Goal: Information Seeking & Learning: Learn about a topic

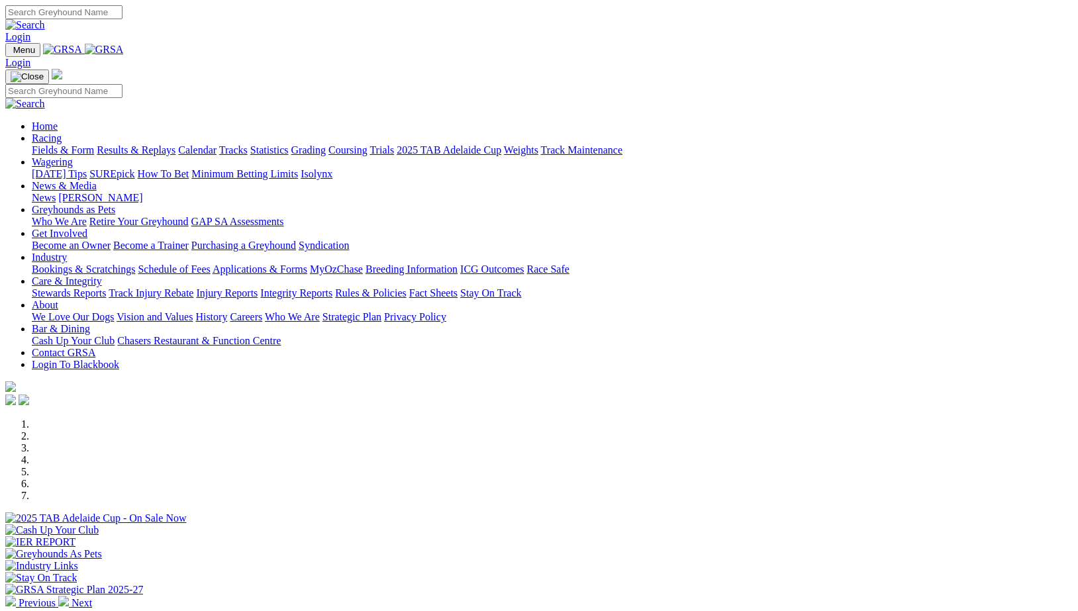
scroll to position [387, 0]
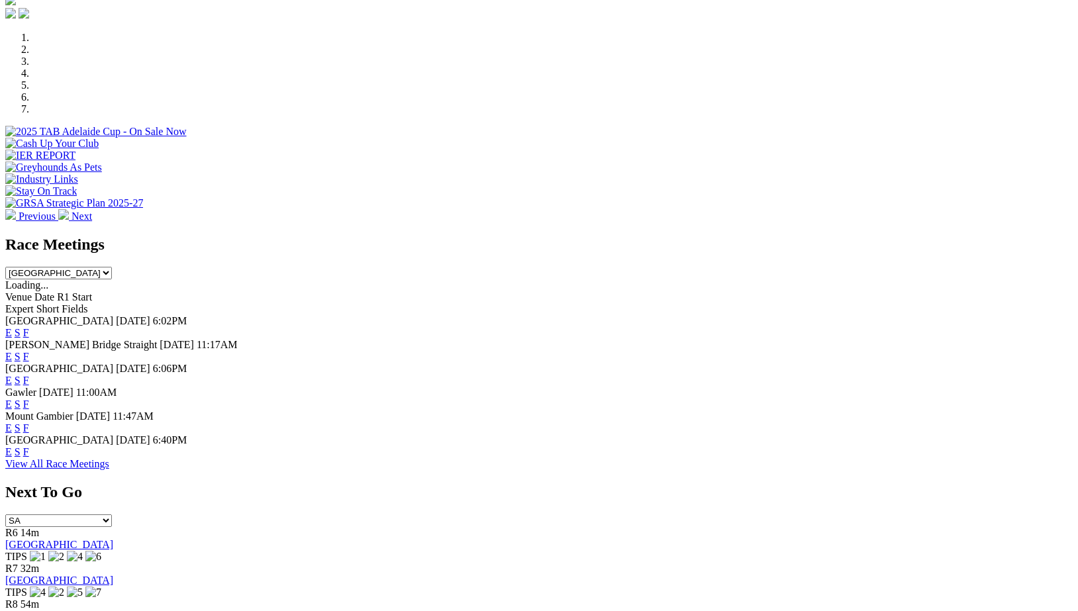
click at [29, 457] on link "F" at bounding box center [26, 451] width 6 height 11
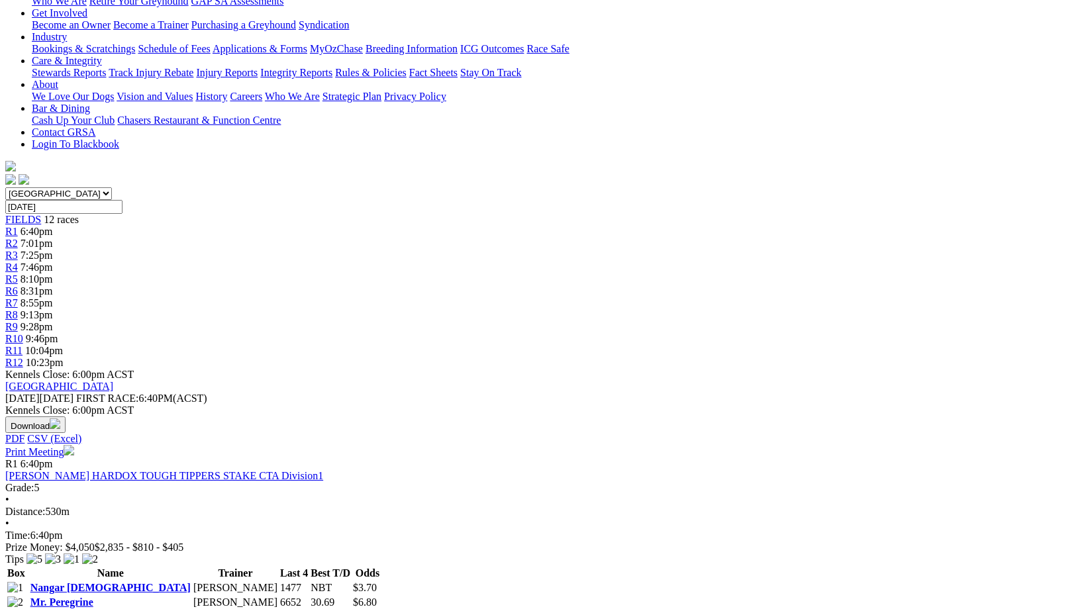
scroll to position [246, 0]
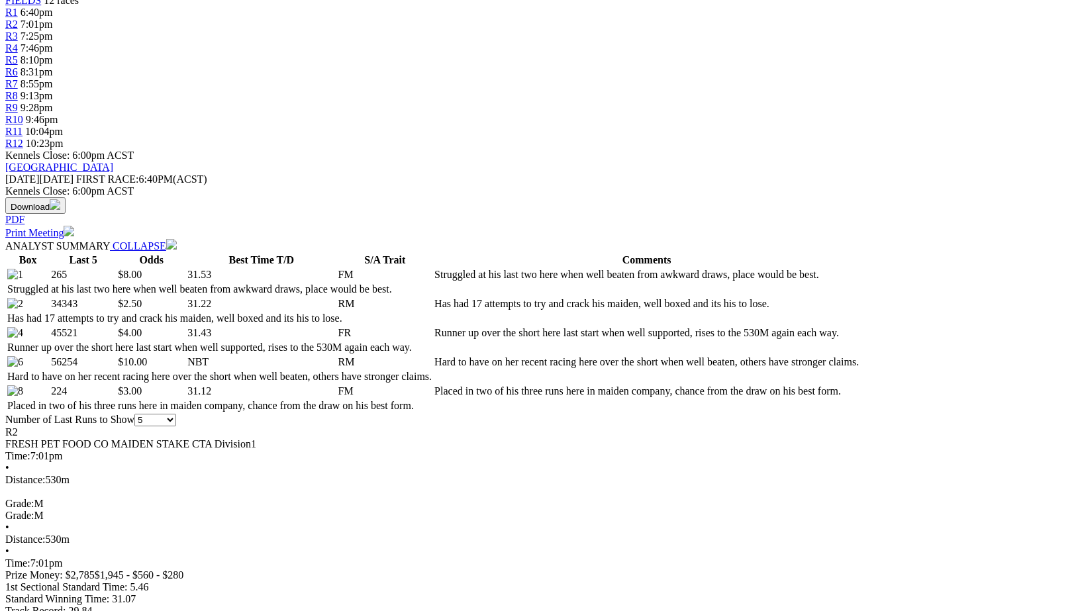
scroll to position [460, 0]
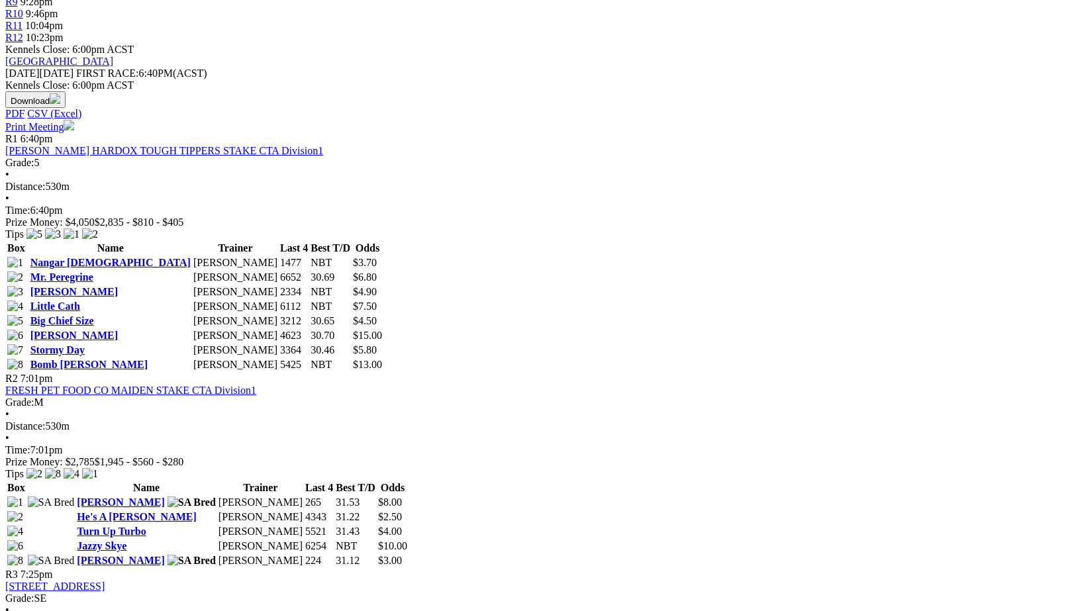
scroll to position [571, 0]
click at [105, 579] on link "2025 Sa Oaks H CTA Division1" at bounding box center [54, 584] width 99 height 11
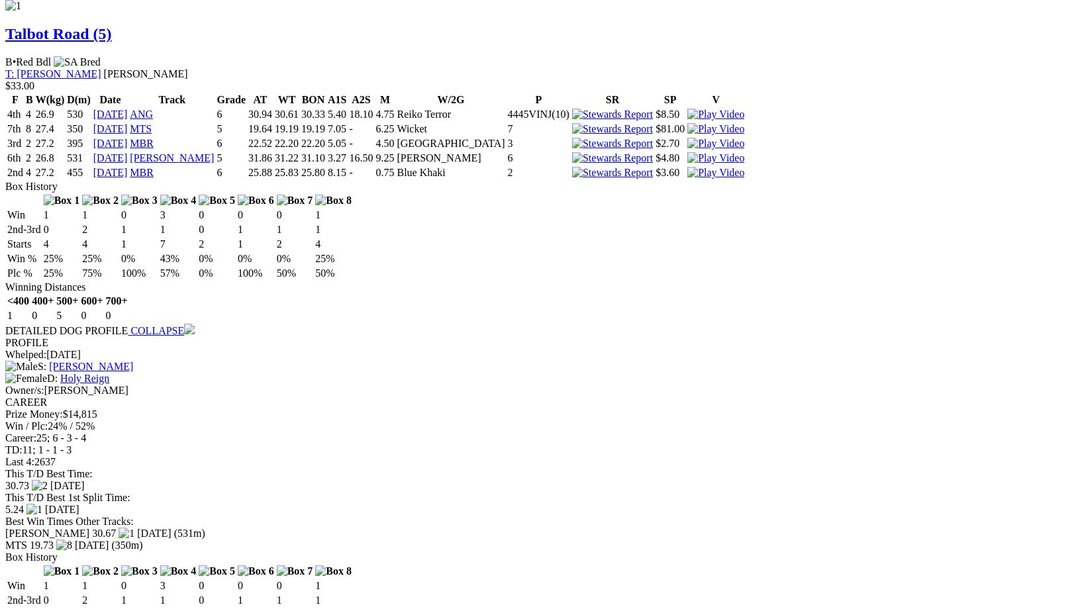
scroll to position [1299, 0]
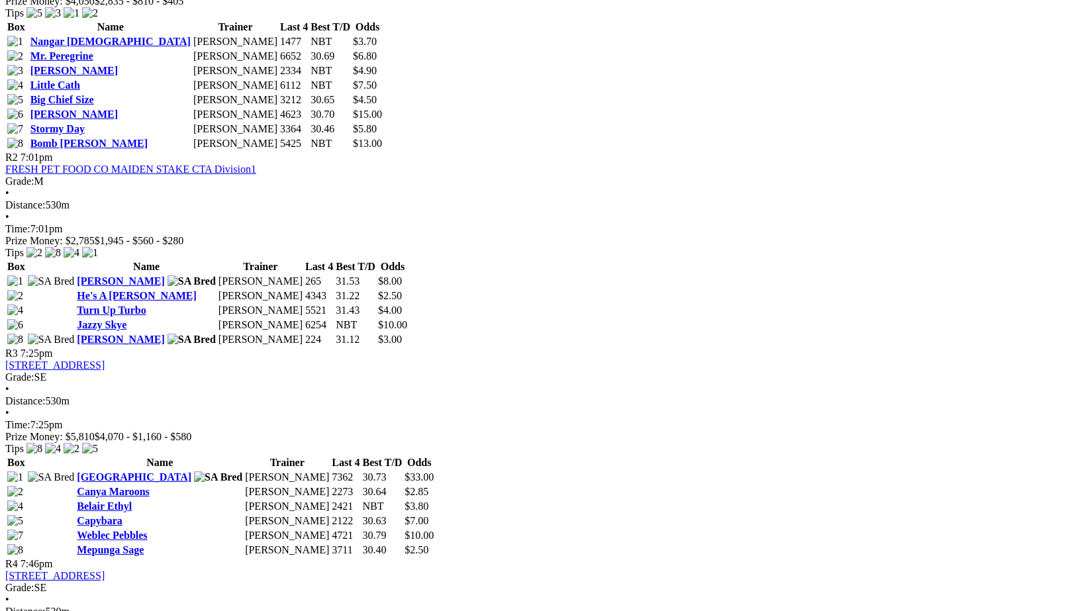
scroll to position [794, 0]
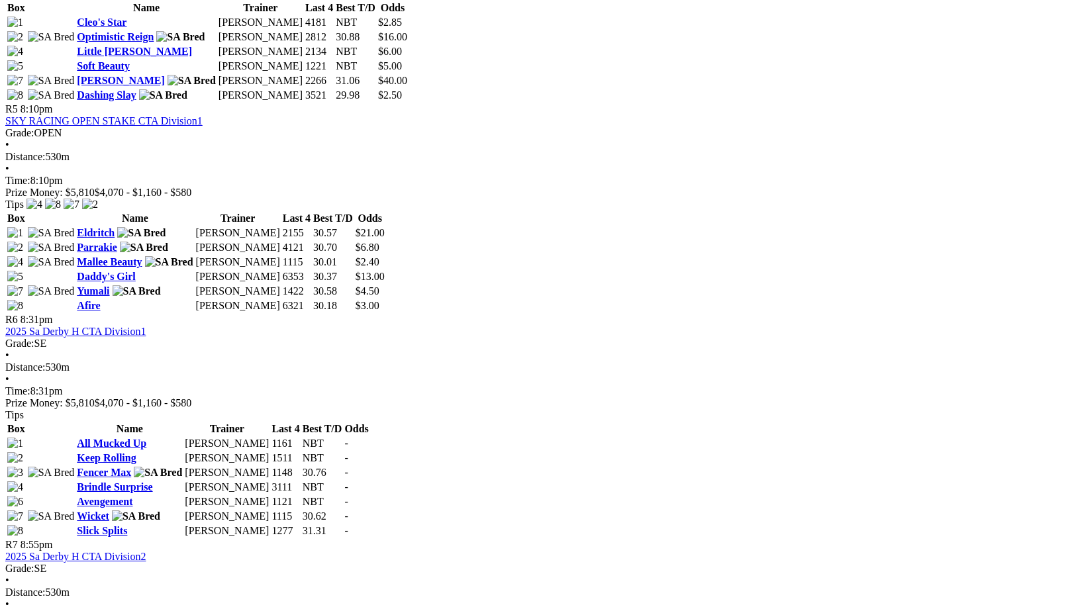
scroll to position [1458, 0]
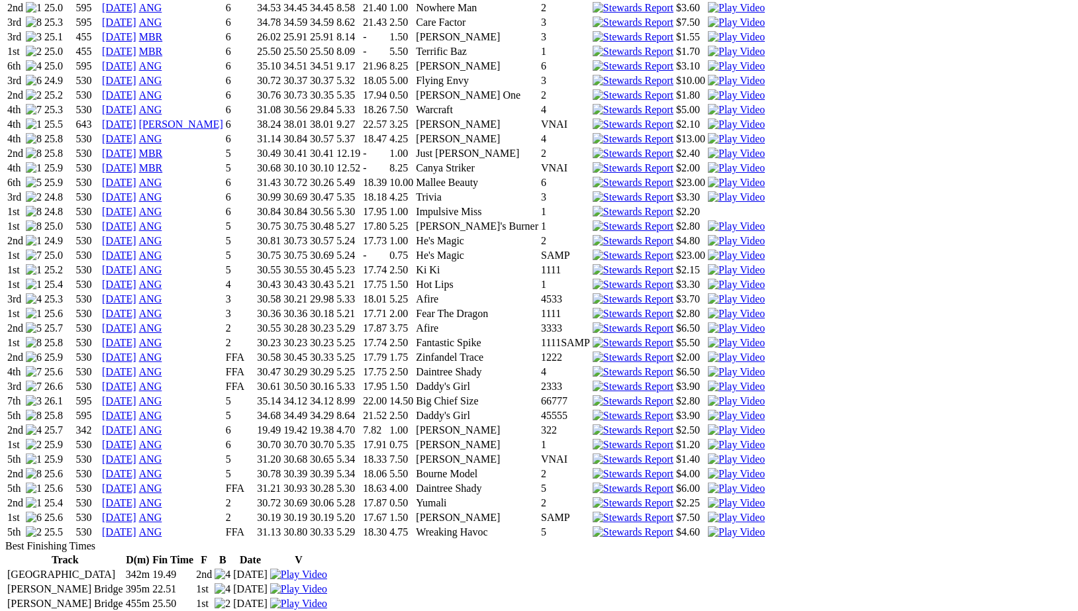
scroll to position [1140, 0]
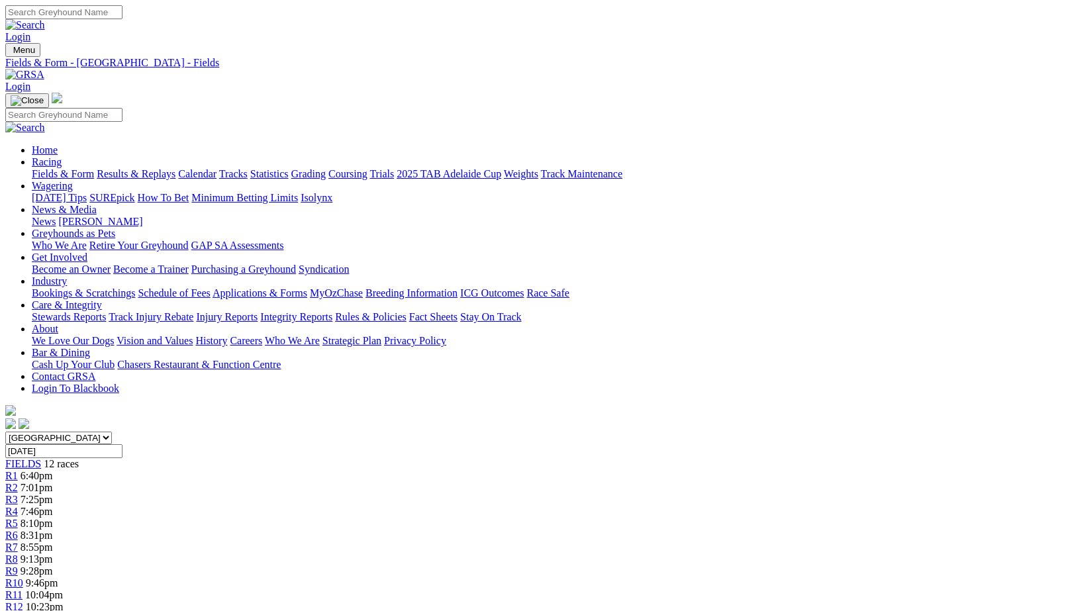
click at [76, 168] on link "Fields & Form" at bounding box center [63, 173] width 62 height 11
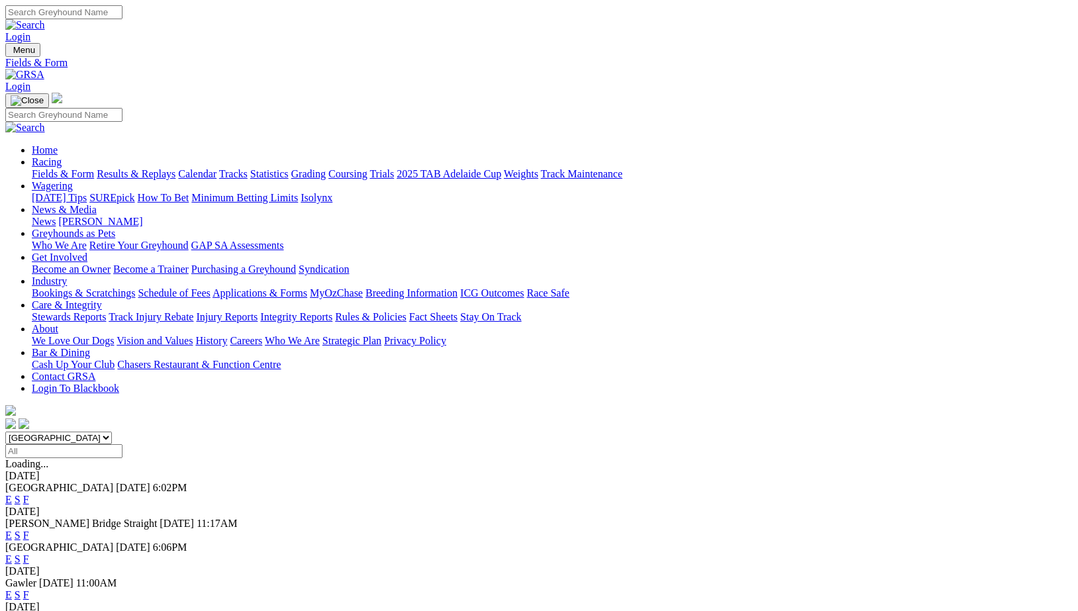
click at [29, 530] on link "F" at bounding box center [26, 535] width 6 height 11
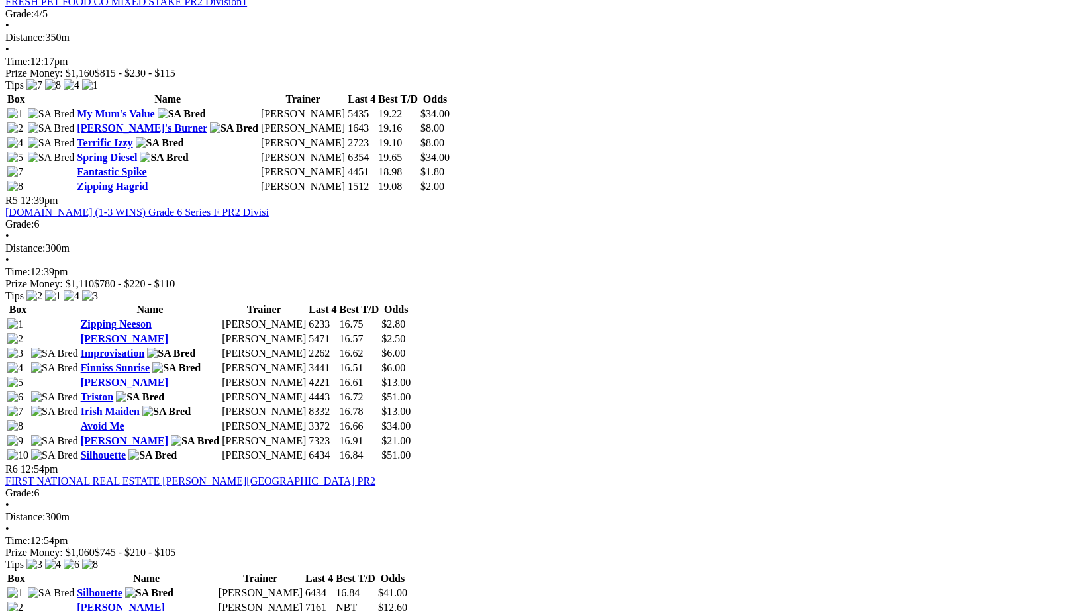
scroll to position [1316, 1]
